Goal: Check status: Check status

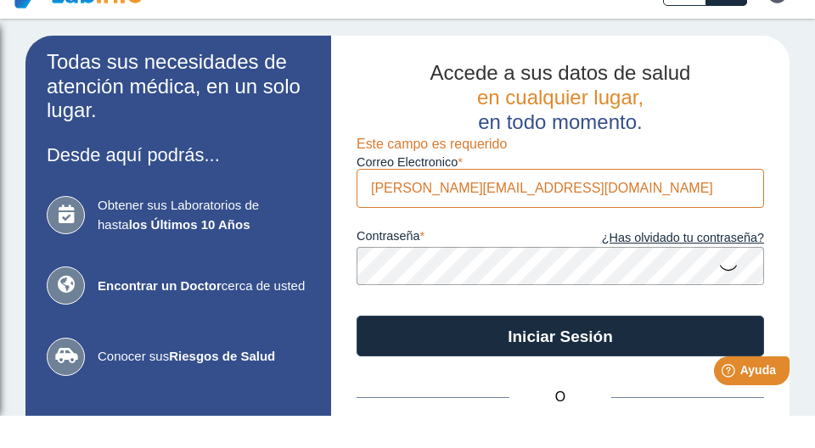
type input "[PERSON_NAME][EMAIL_ADDRESS][DOMAIN_NAME]"
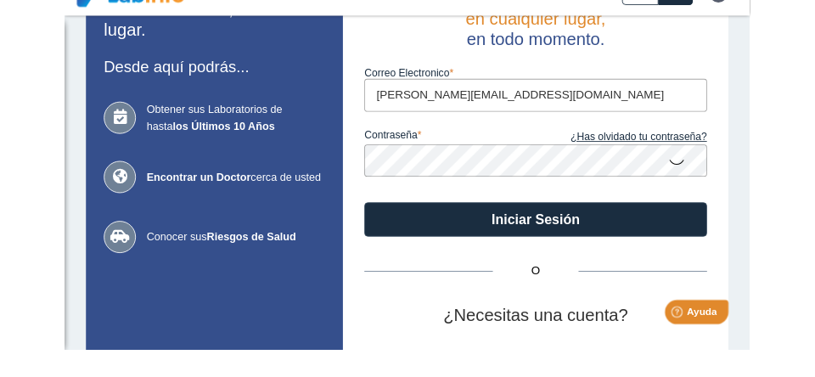
scroll to position [78, 0]
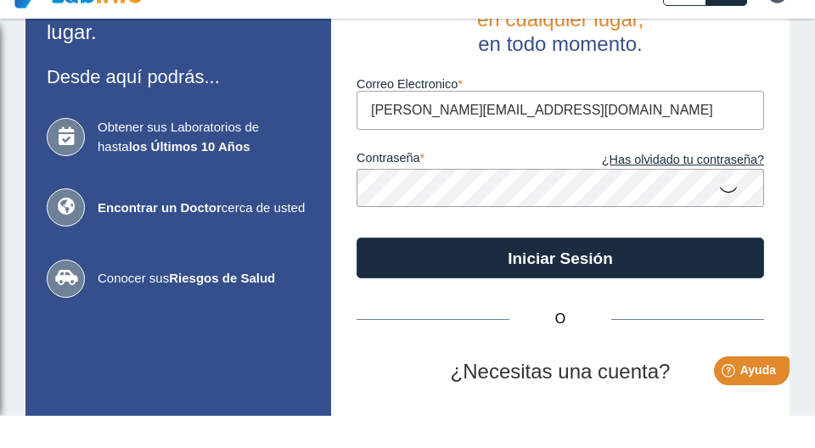
click at [719, 226] on icon at bounding box center [728, 221] width 20 height 33
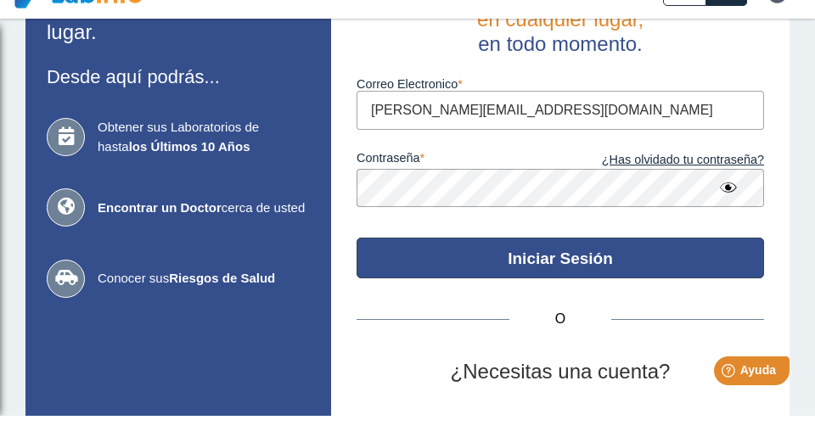
click at [574, 253] on form "Correo Electronico [PERSON_NAME][EMAIL_ADDRESS][DOMAIN_NAME] contraseña ¿Has ol…" at bounding box center [561, 199] width 408 height 222
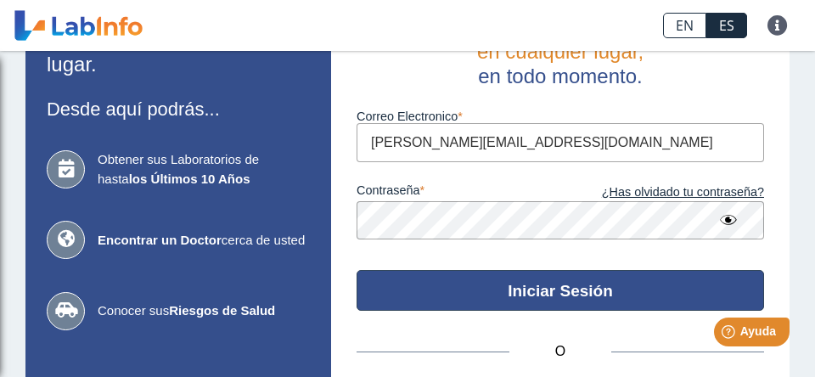
click at [557, 283] on button "Iniciar Sesión" at bounding box center [561, 290] width 408 height 41
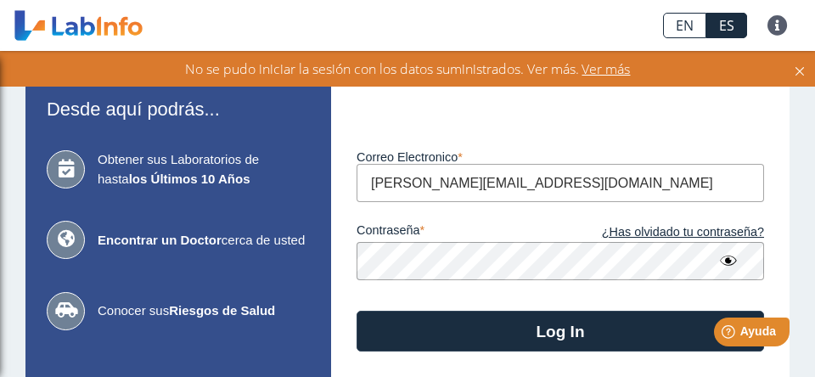
click at [234, 267] on app-login "Todas sus necesidades de atención médica, en un solo lugar. Desde aquí podrás..…" at bounding box center [407, 298] width 764 height 616
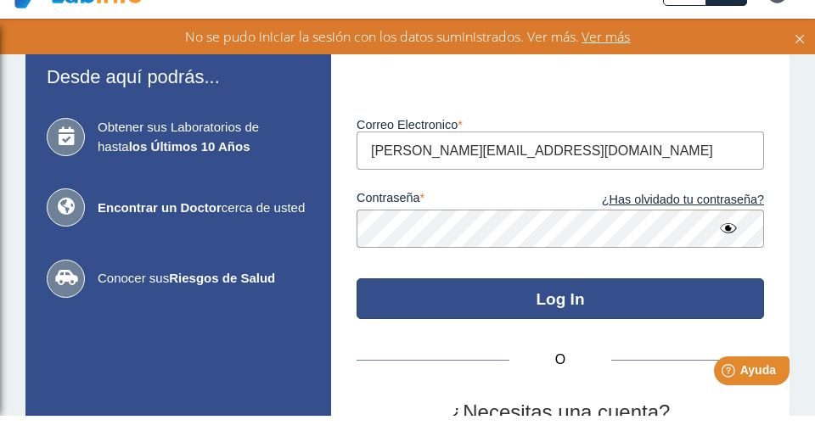
click at [655, 299] on form "Luego de varios intentos fallidos, su cuenta será bloqueada por 20 minutos. Cor…" at bounding box center [561, 219] width 408 height 263
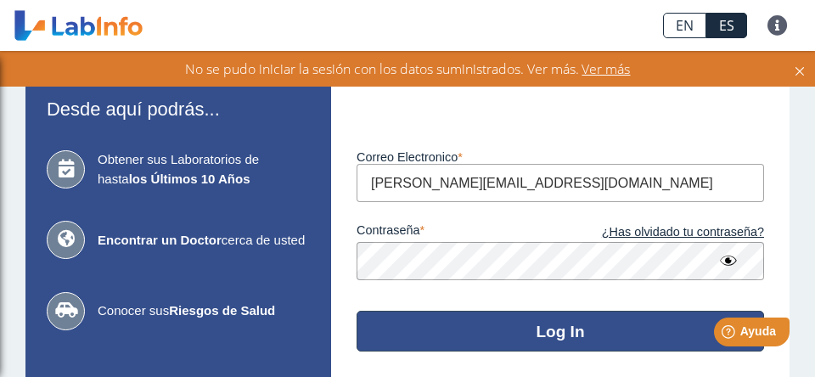
click at [616, 348] on button "Log In" at bounding box center [561, 331] width 408 height 41
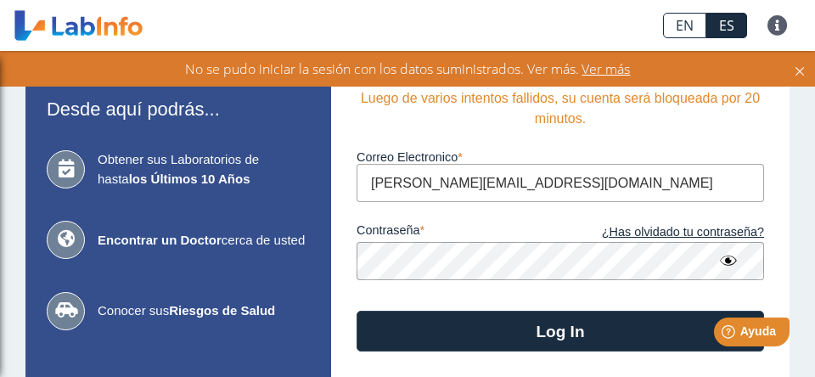
click at [312, 254] on app-login "Todas sus necesidades de atención médica, en un solo lugar. Desde aquí podrás..…" at bounding box center [407, 298] width 764 height 616
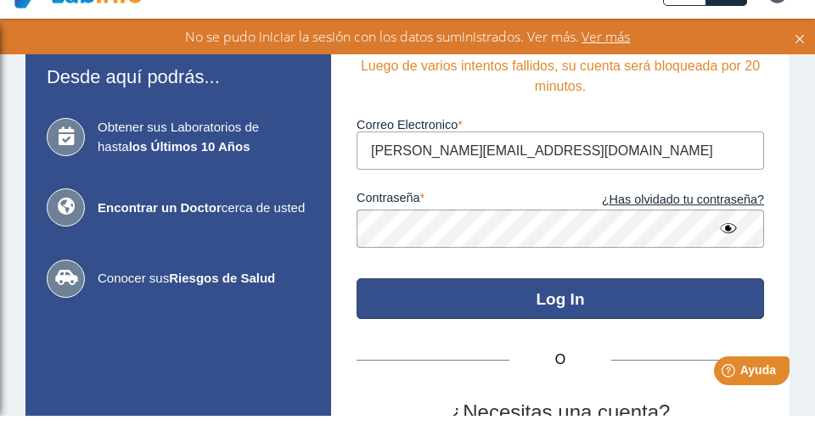
click at [637, 289] on form "Luego de varios intentos fallidos, su cuenta será bloqueada por 20 minutos. Cor…" at bounding box center [561, 219] width 408 height 263
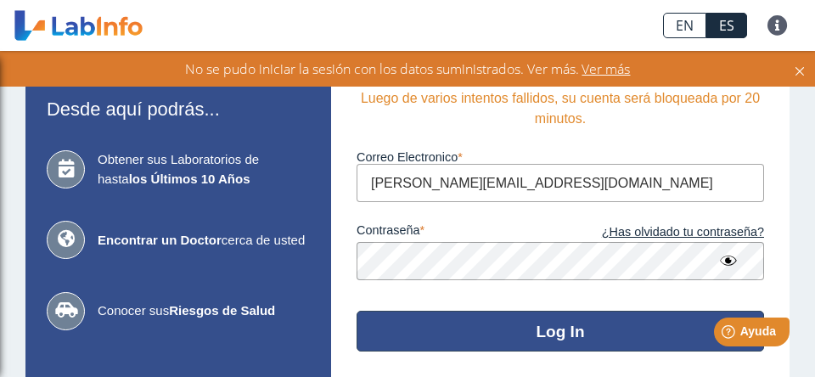
click at [599, 318] on button "Log In" at bounding box center [561, 331] width 408 height 41
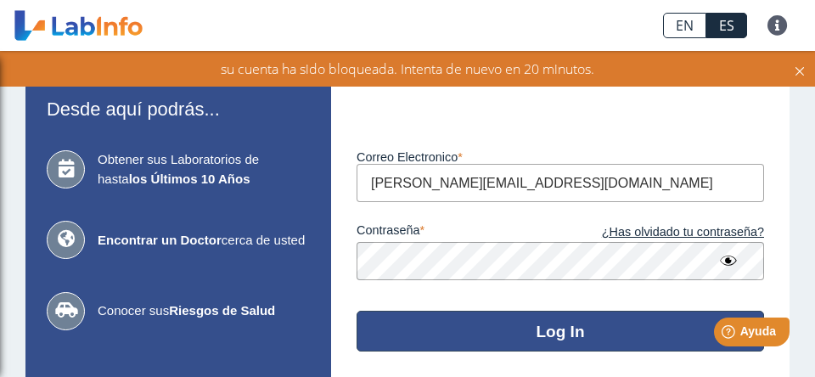
click at [414, 306] on form "Luego de varios intentos fallidos, su cuenta será bloqueada por 20 minutos. Cor…" at bounding box center [561, 219] width 408 height 263
click at [429, 325] on button "Log In" at bounding box center [561, 331] width 408 height 41
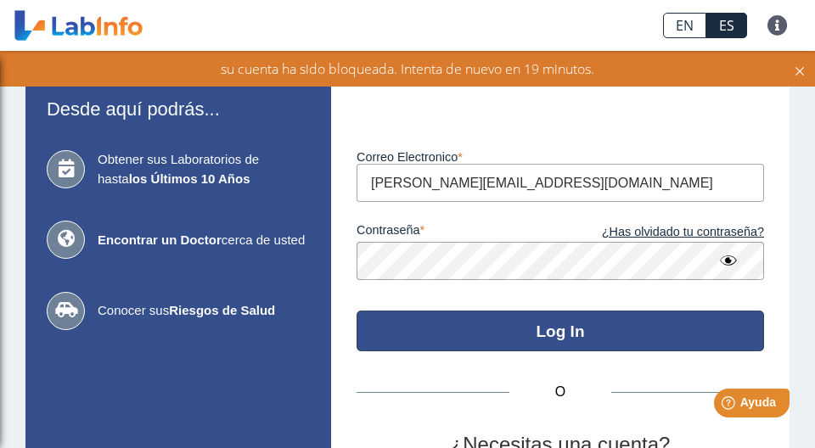
click at [631, 327] on button "Log In" at bounding box center [561, 331] width 408 height 41
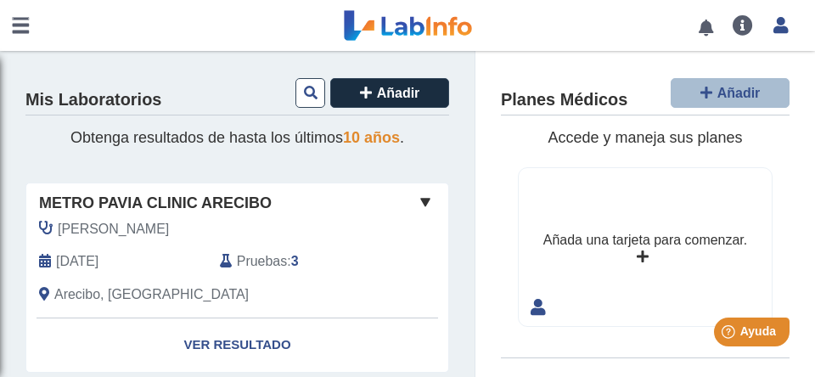
scroll to position [49, 0]
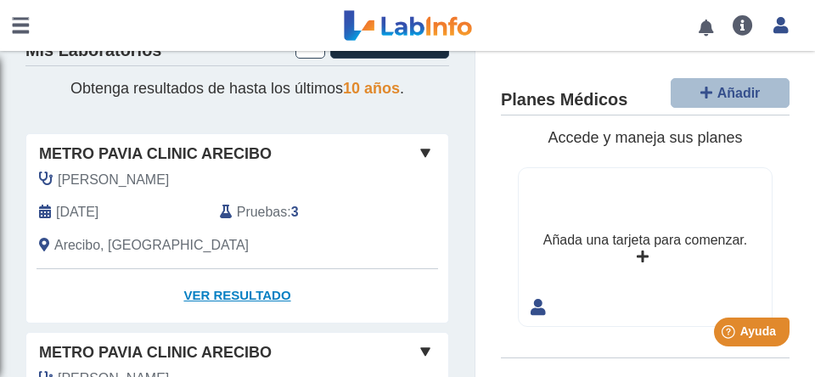
click at [258, 295] on link "Ver Resultado" at bounding box center [237, 295] width 422 height 53
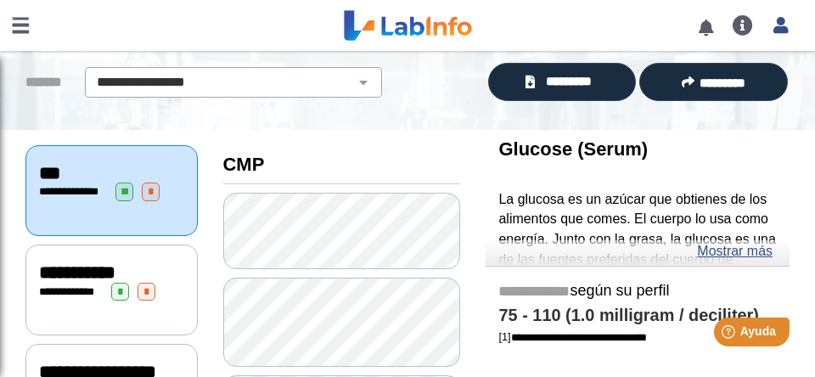
scroll to position [167, 0]
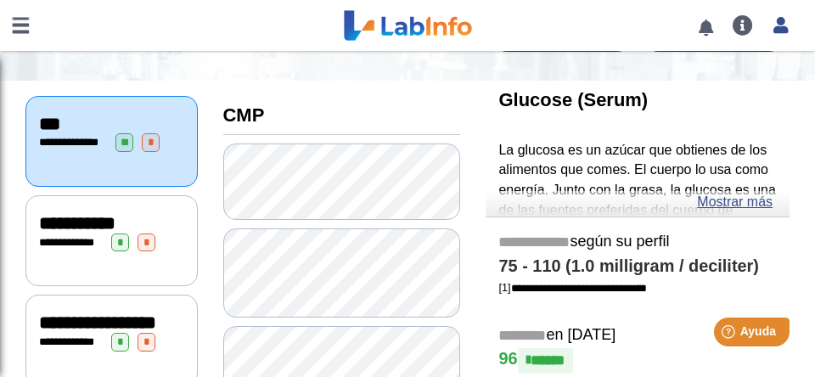
drag, startPoint x: 480, startPoint y: 348, endPoint x: 469, endPoint y: 239, distance: 110.1
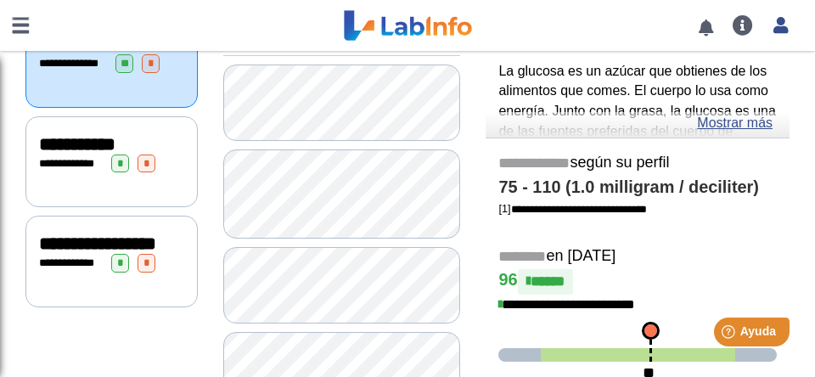
scroll to position [254, 0]
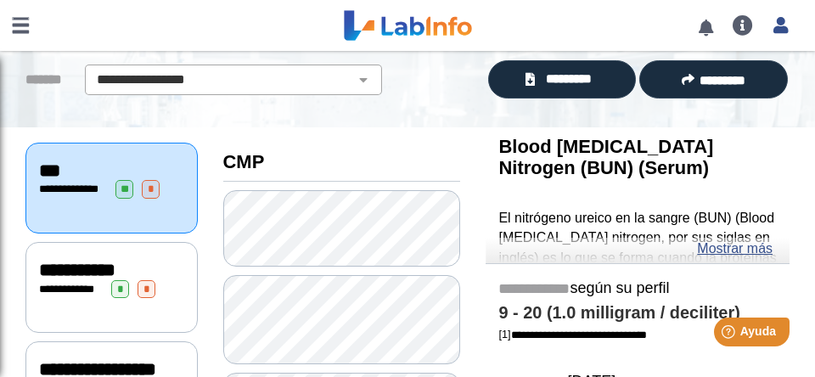
scroll to position [121, 0]
click at [90, 280] on div "**********" at bounding box center [111, 289] width 145 height 19
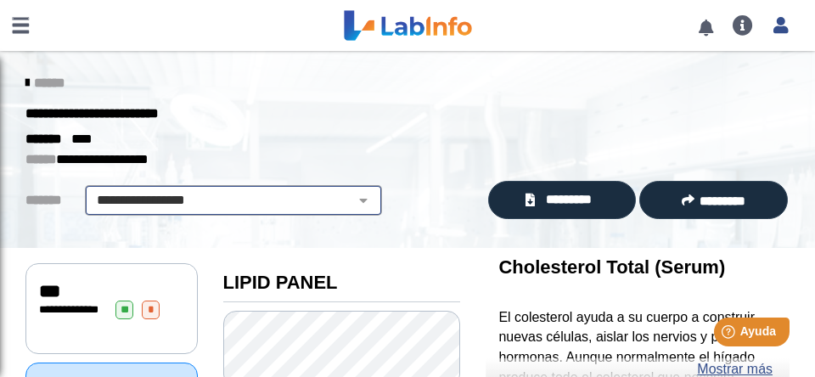
click at [365, 203] on select "**********" at bounding box center [233, 200] width 287 height 20
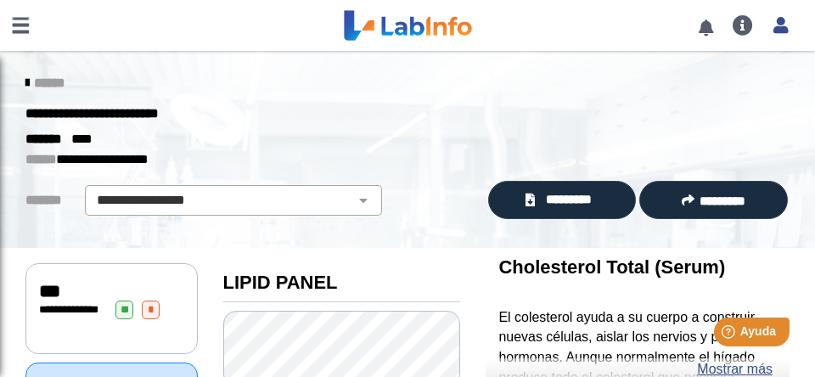
click at [430, 146] on div "******* ****" at bounding box center [408, 139] width 790 height 20
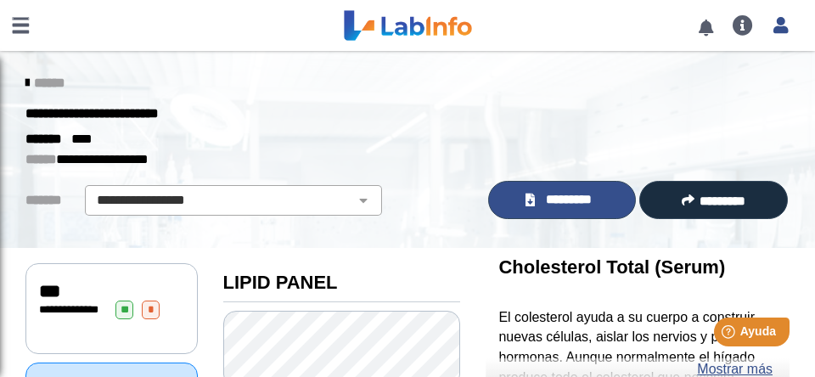
click at [520, 194] on link "*********" at bounding box center [562, 200] width 149 height 38
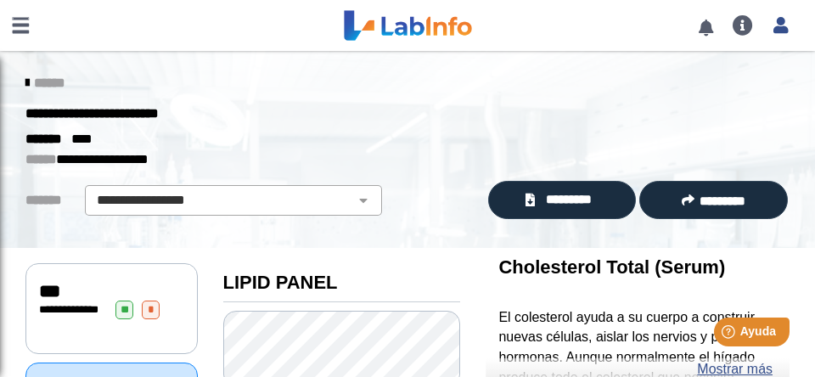
drag, startPoint x: 456, startPoint y: 257, endPoint x: 447, endPoint y: 148, distance: 109.9
